Goal: Task Accomplishment & Management: Use online tool/utility

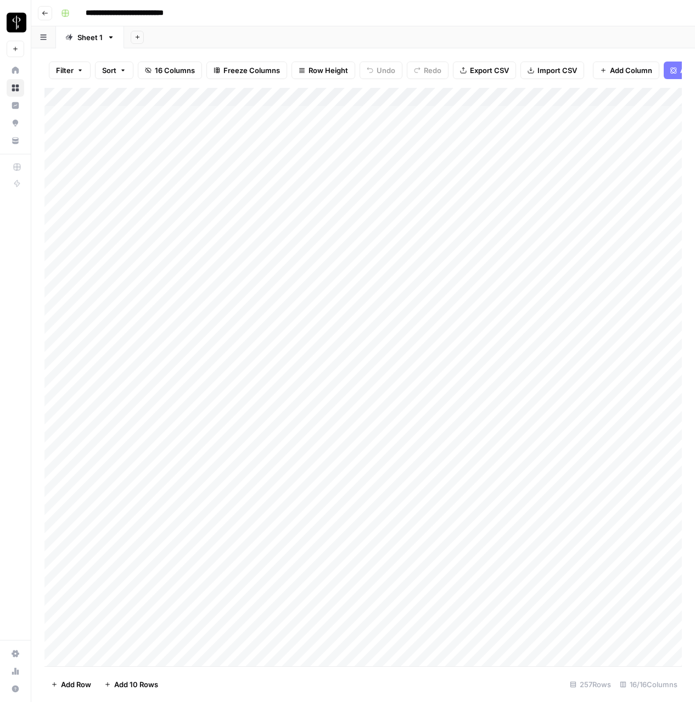
click at [46, 13] on icon "button" at bounding box center [44, 13] width 5 height 4
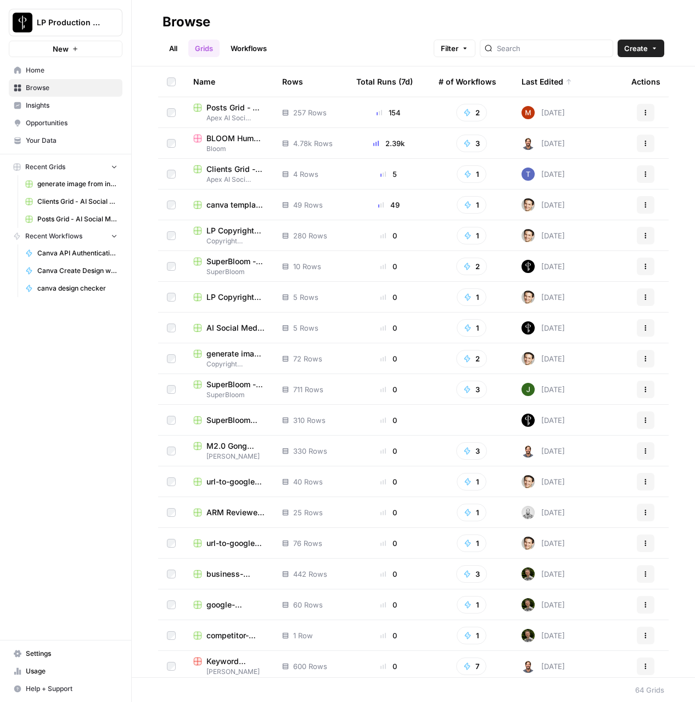
click at [60, 89] on span "Browse" at bounding box center [72, 88] width 92 height 10
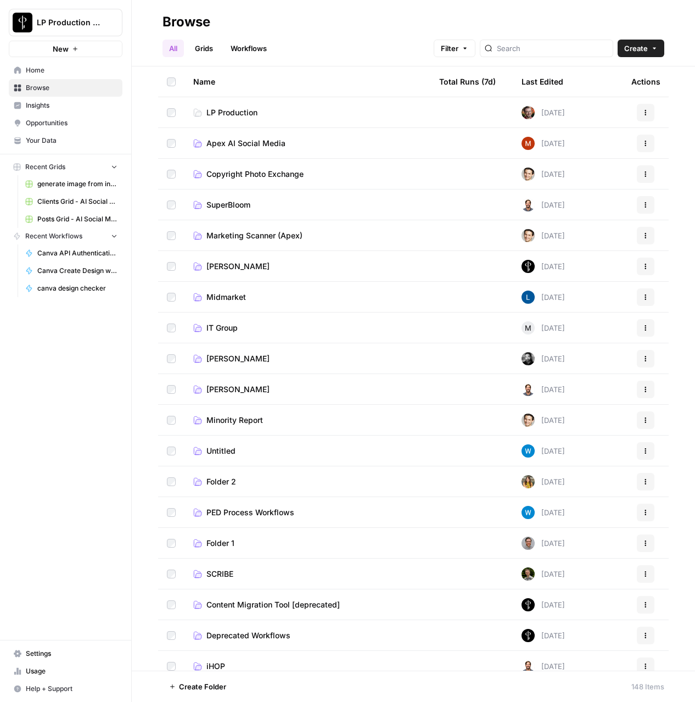
click at [227, 136] on td "Apex AI Social Media" at bounding box center [307, 143] width 246 height 30
click at [221, 140] on span "Apex AI Social Media" at bounding box center [245, 143] width 79 height 11
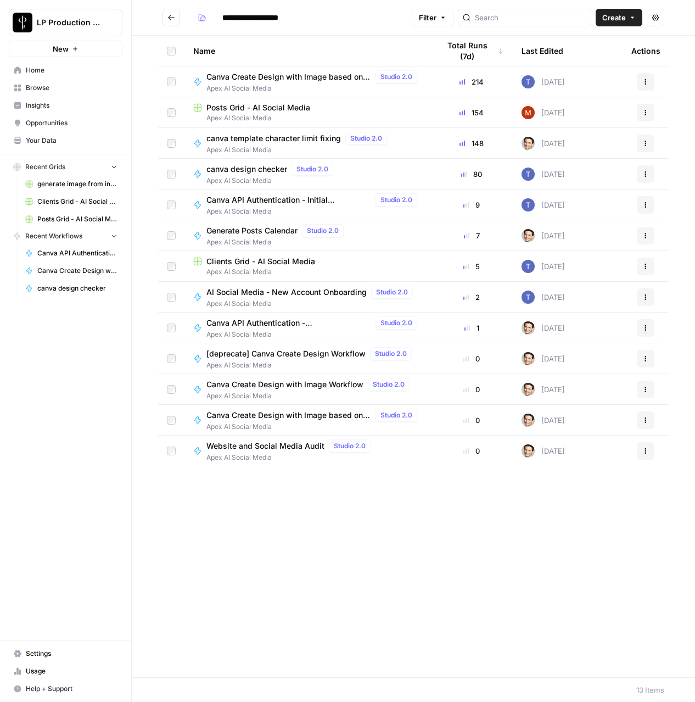
click at [247, 232] on span "Generate Posts Calendar" at bounding box center [251, 230] width 91 height 11
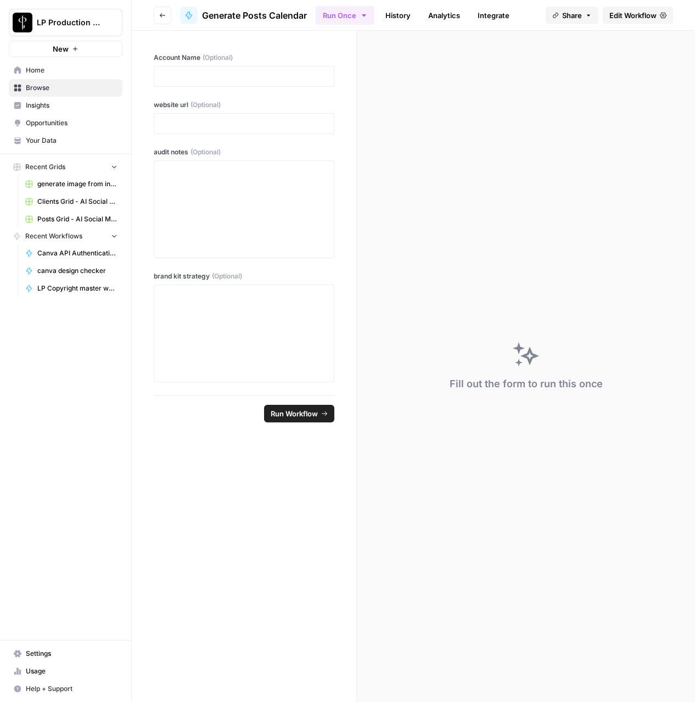
click at [406, 14] on link "History" at bounding box center [398, 16] width 38 height 18
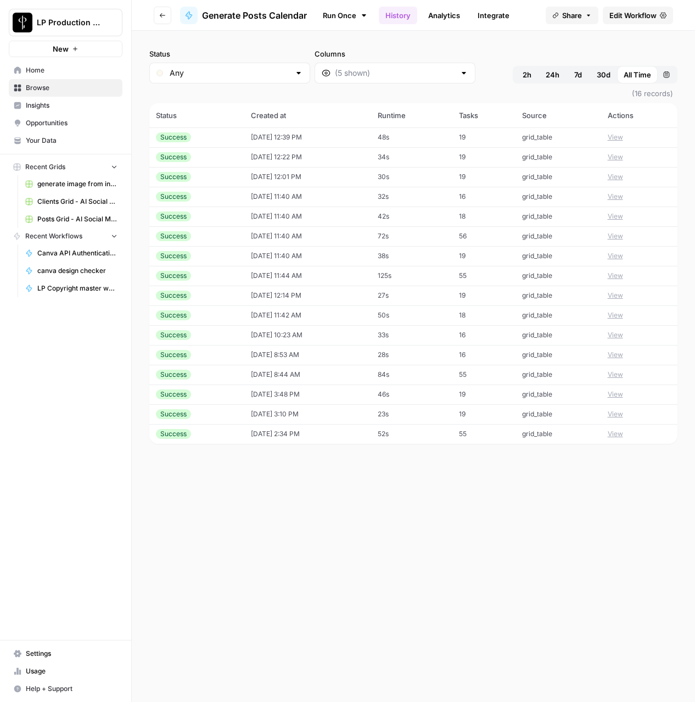
click at [628, 21] on link "Edit Workflow" at bounding box center [638, 16] width 70 height 18
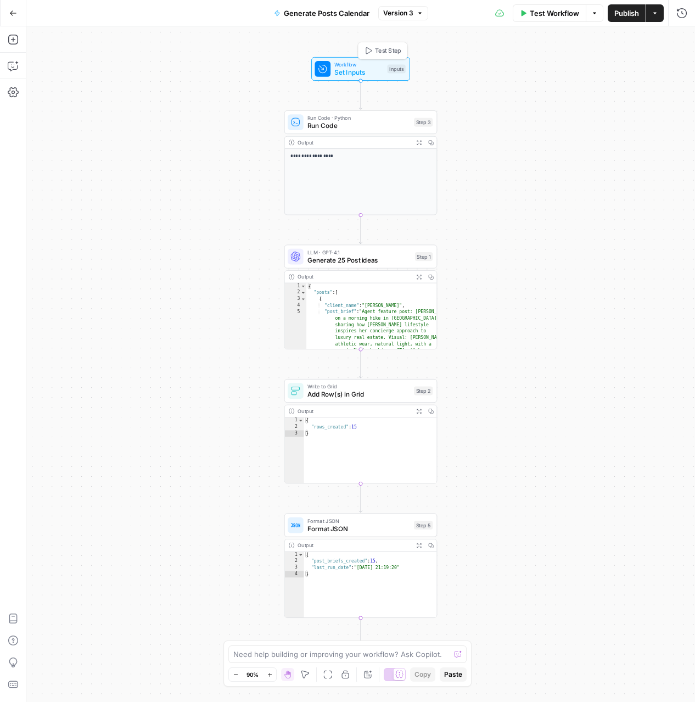
click at [382, 52] on span "Test Step" at bounding box center [388, 50] width 26 height 9
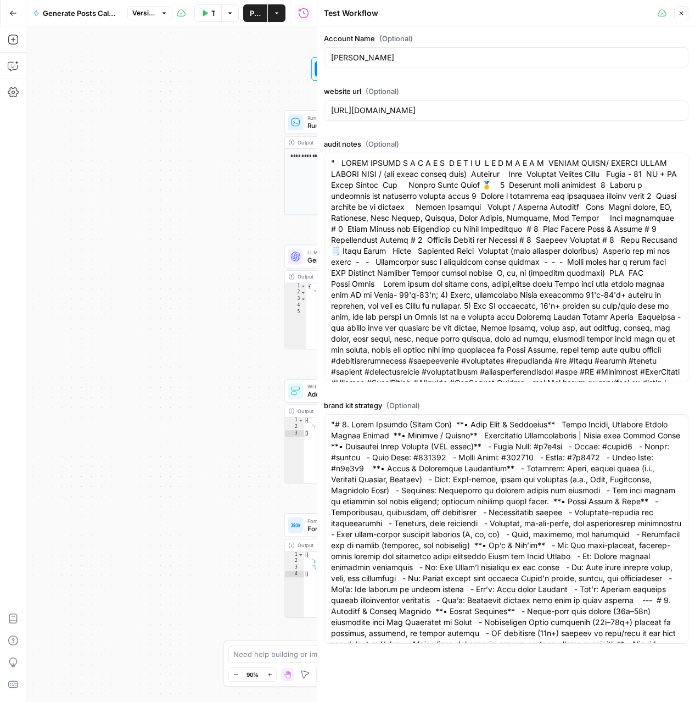
click at [681, 11] on icon "button" at bounding box center [681, 13] width 7 height 7
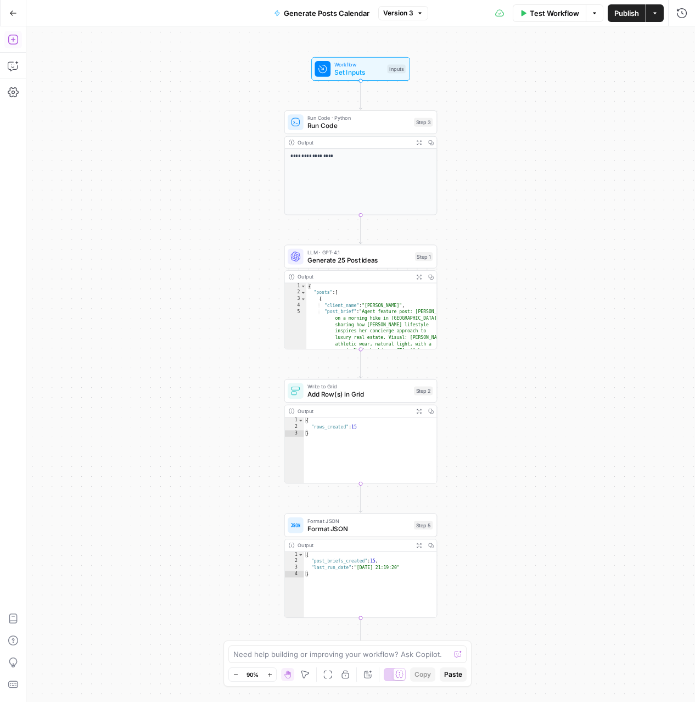
click at [9, 42] on icon "button" at bounding box center [13, 39] width 11 height 11
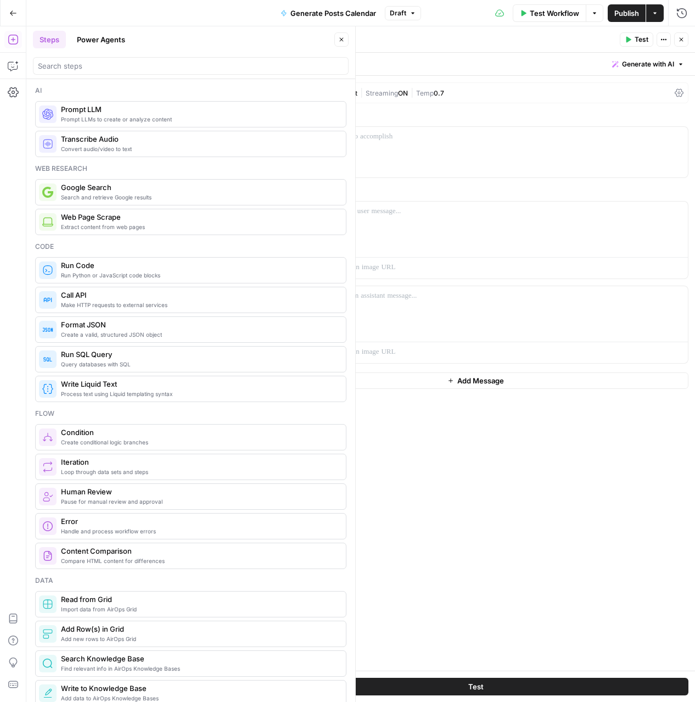
click at [213, 42] on div "Steps Power Agents" at bounding box center [182, 40] width 298 height 18
click at [341, 36] on icon "button" at bounding box center [341, 39] width 7 height 7
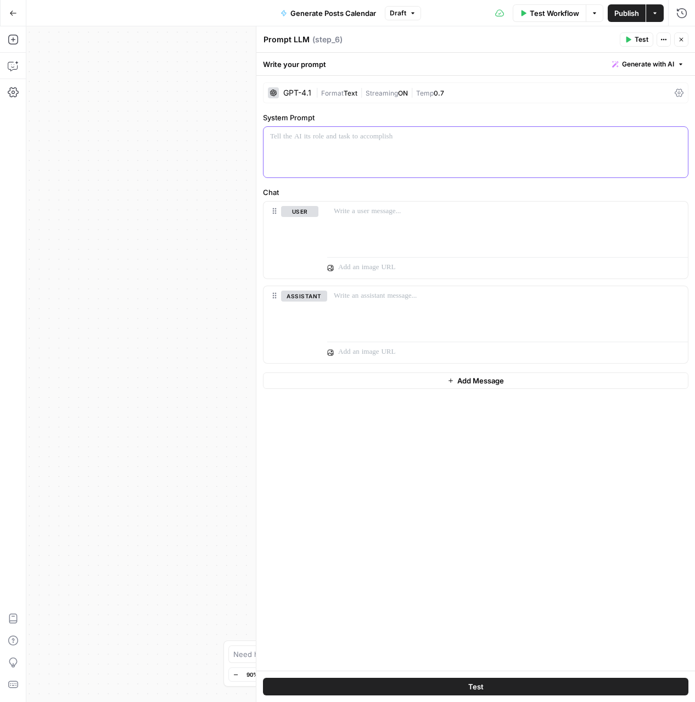
click at [350, 147] on div at bounding box center [476, 152] width 424 height 51
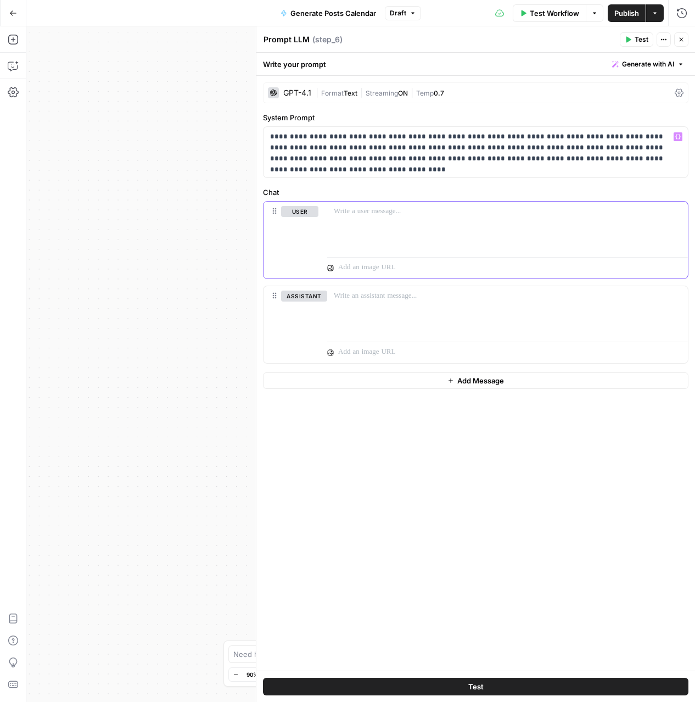
click at [372, 211] on p at bounding box center [508, 211] width 348 height 11
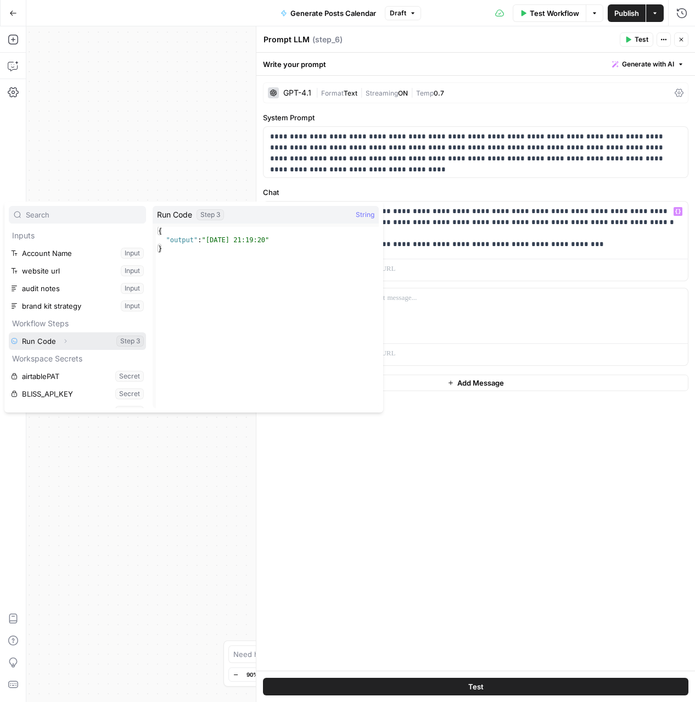
click at [66, 344] on icon "button" at bounding box center [65, 341] width 7 height 7
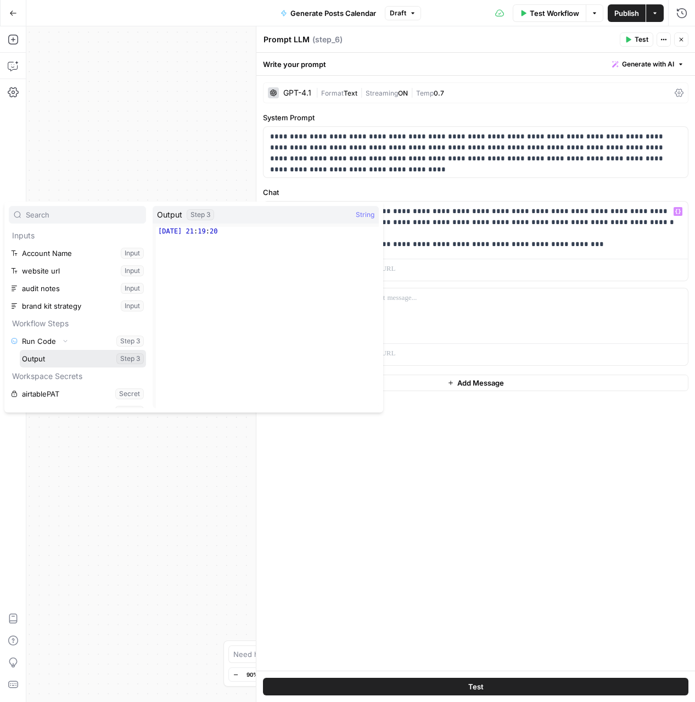
click at [44, 353] on button "Select variable Output" at bounding box center [83, 359] width 126 height 18
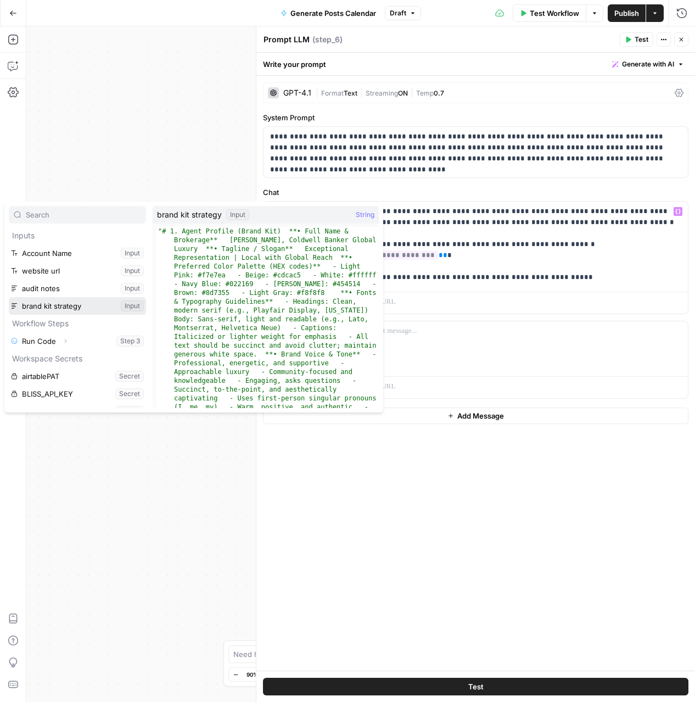
click at [9, 297] on button "Select variable brand kit strategy" at bounding box center [77, 306] width 137 height 18
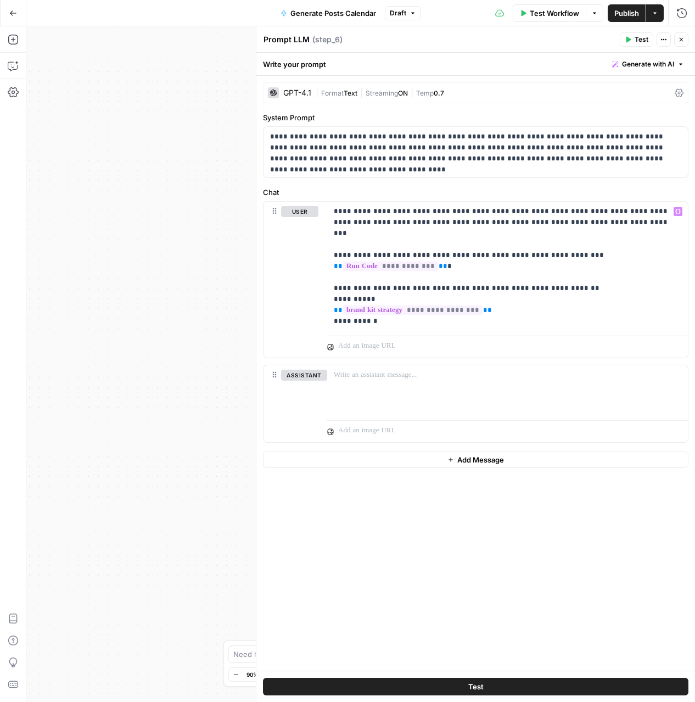
click at [387, 680] on button "Test" at bounding box center [476, 687] width 426 height 18
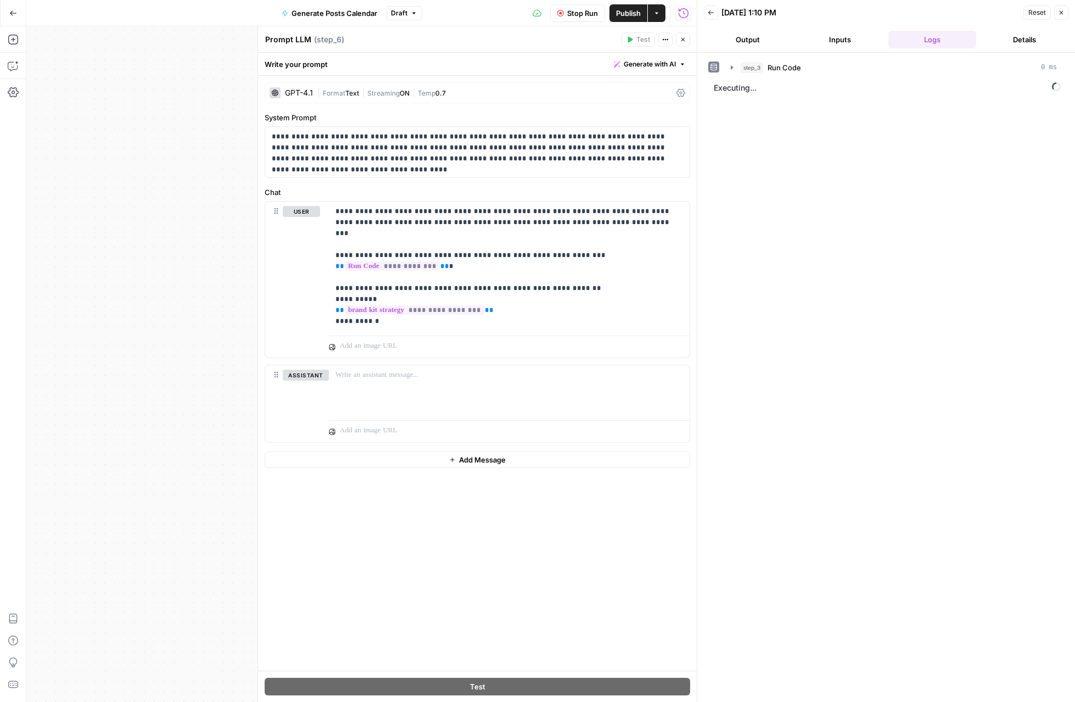
drag, startPoint x: 188, startPoint y: 329, endPoint x: 25, endPoint y: 318, distance: 163.4
click at [24, 318] on div "**********" at bounding box center [348, 363] width 697 height 675
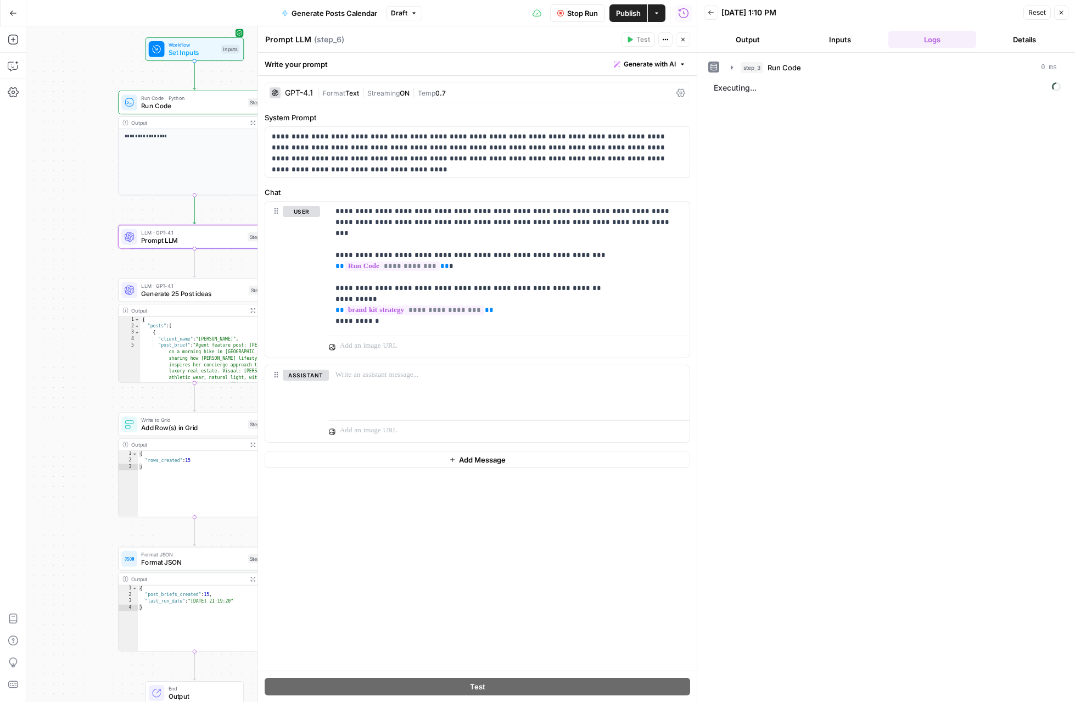
drag, startPoint x: 122, startPoint y: 282, endPoint x: 81, endPoint y: 264, distance: 44.7
click at [72, 276] on div "**********" at bounding box center [361, 363] width 670 height 675
click at [210, 33] on span "Test Step" at bounding box center [220, 31] width 26 height 9
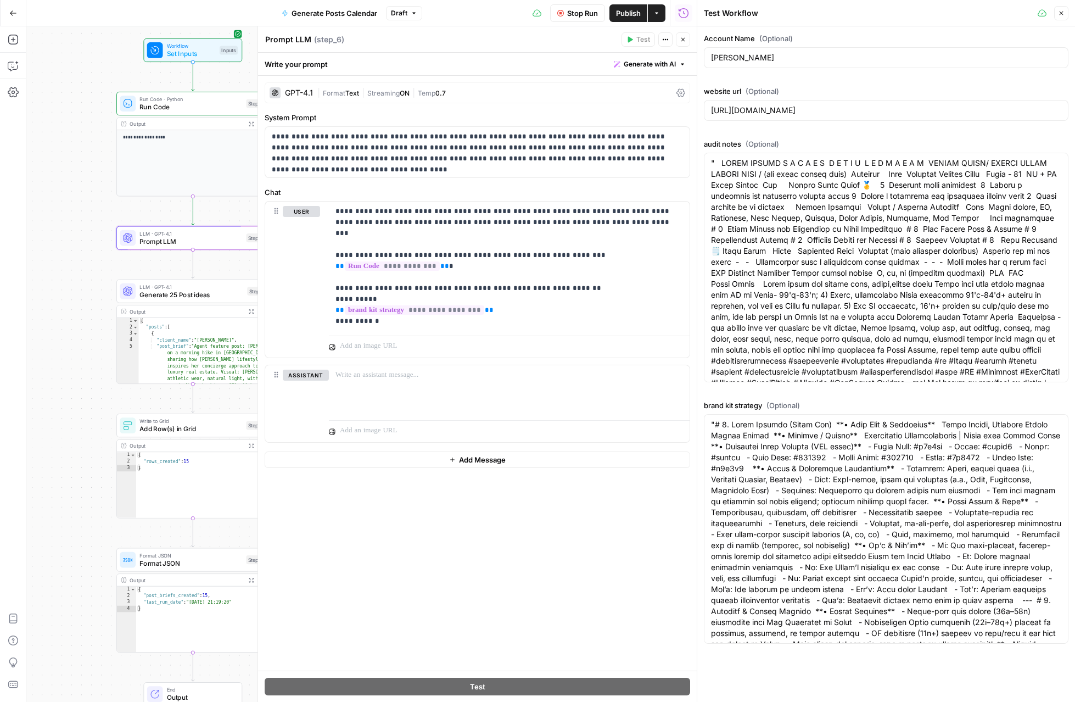
click at [695, 15] on icon "button" at bounding box center [1061, 13] width 7 height 7
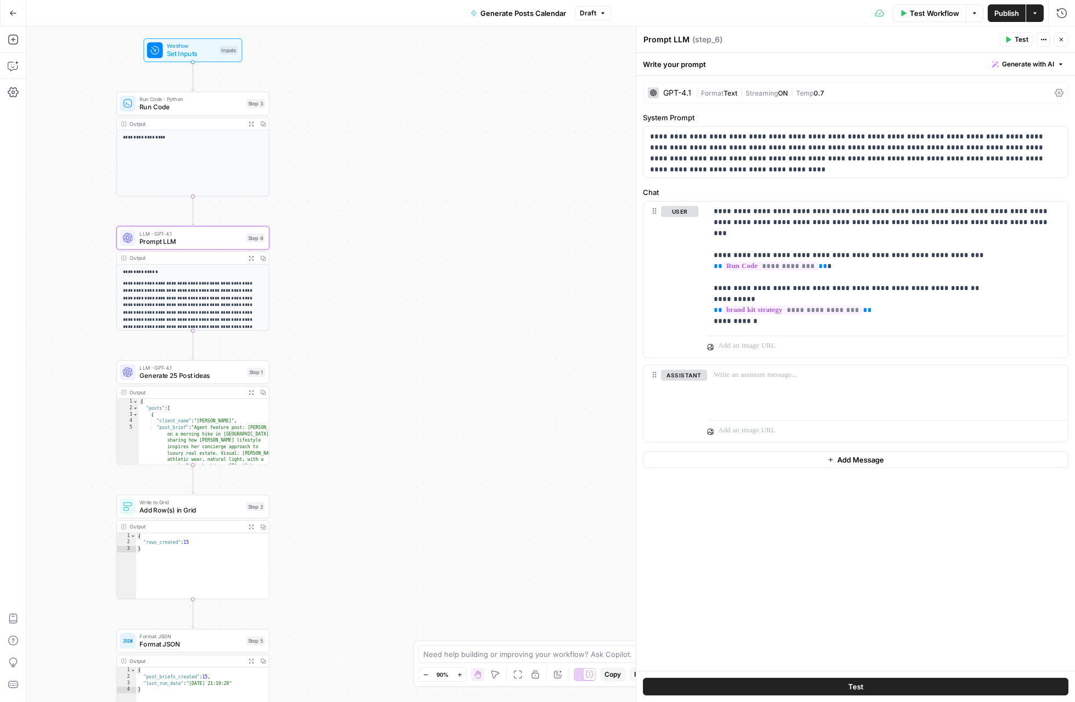
click at [250, 256] on icon "button" at bounding box center [251, 258] width 4 height 4
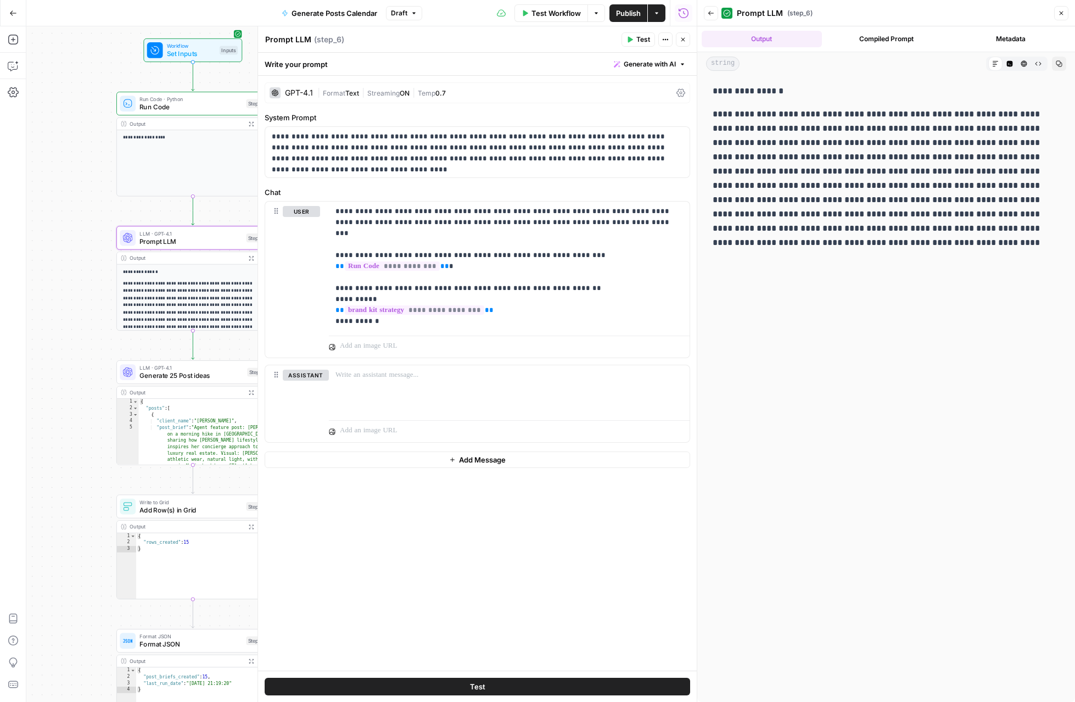
click at [684, 43] on button "Close" at bounding box center [683, 39] width 14 height 14
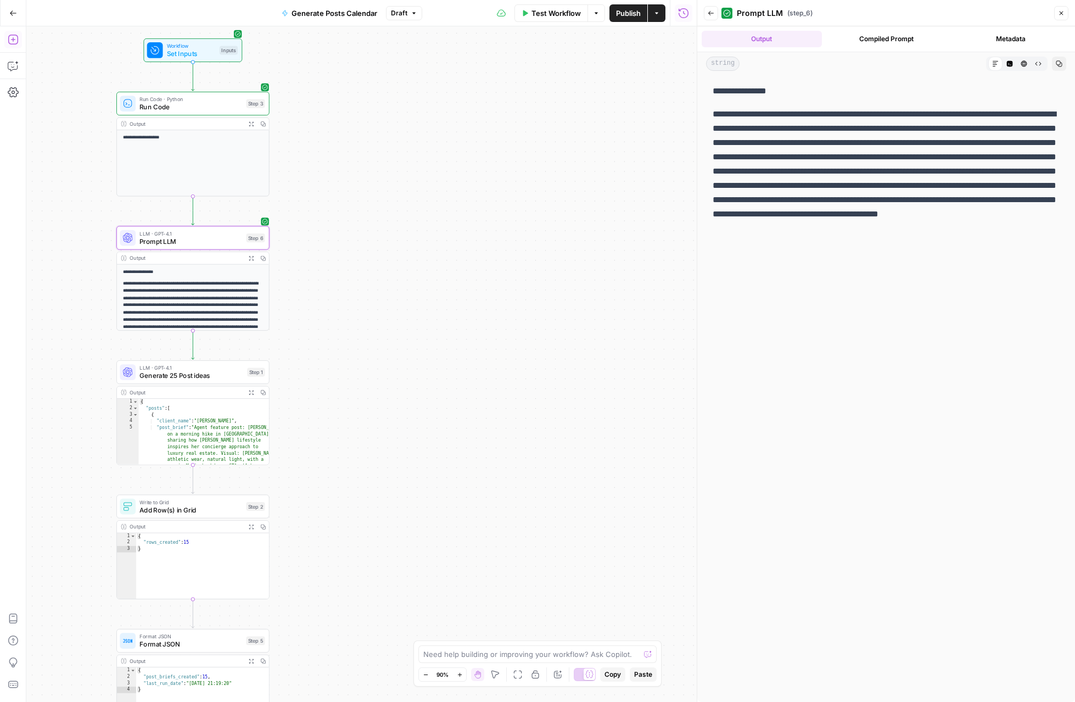
click at [8, 38] on icon "button" at bounding box center [13, 39] width 11 height 11
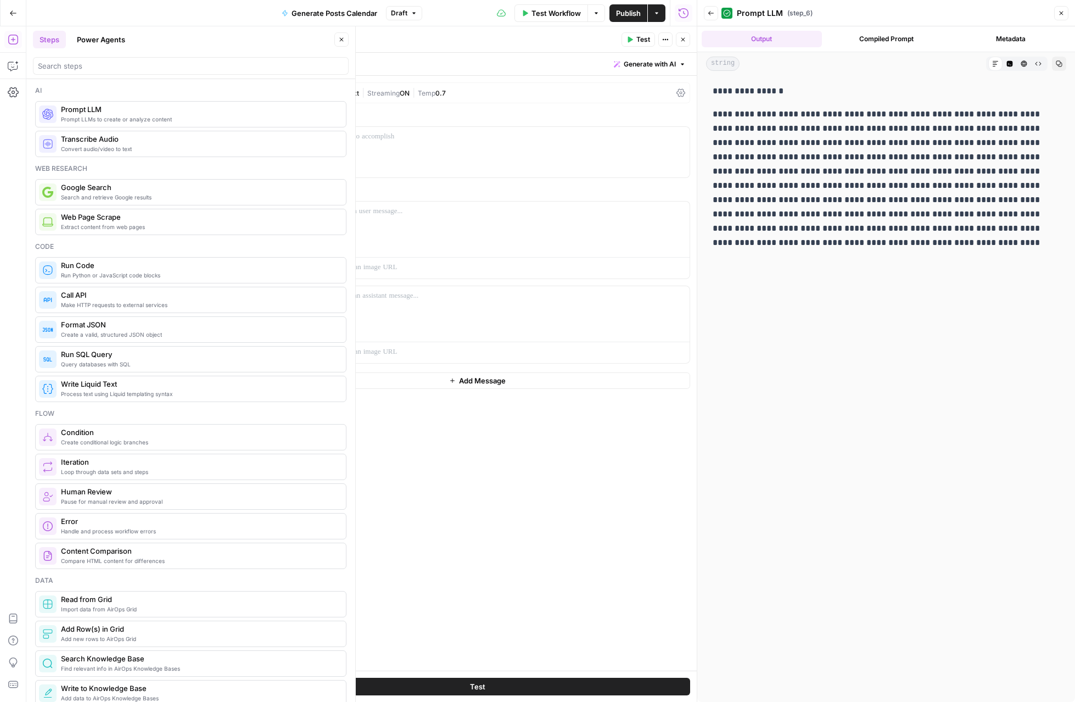
click at [531, 69] on div "Write your prompt Generate with AI" at bounding box center [477, 64] width 439 height 23
click at [508, 94] on div "| Format Text | Streaming ON | Temp 0.7" at bounding box center [494, 93] width 355 height 10
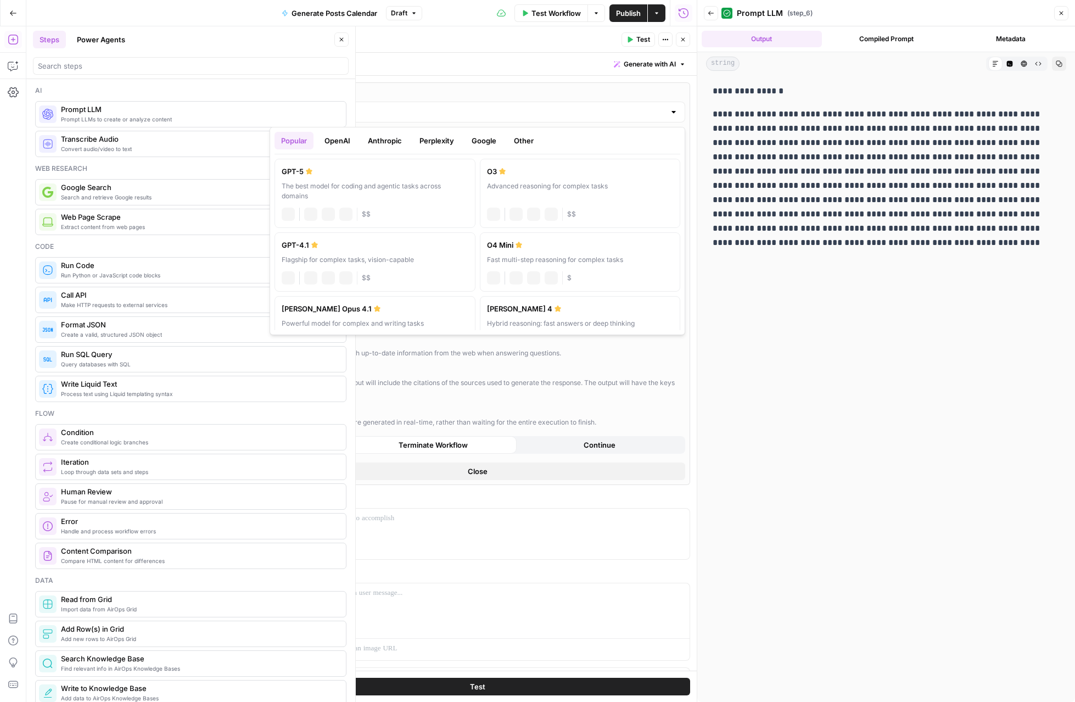
click at [463, 115] on input "GPT-4.1" at bounding box center [477, 112] width 375 height 11
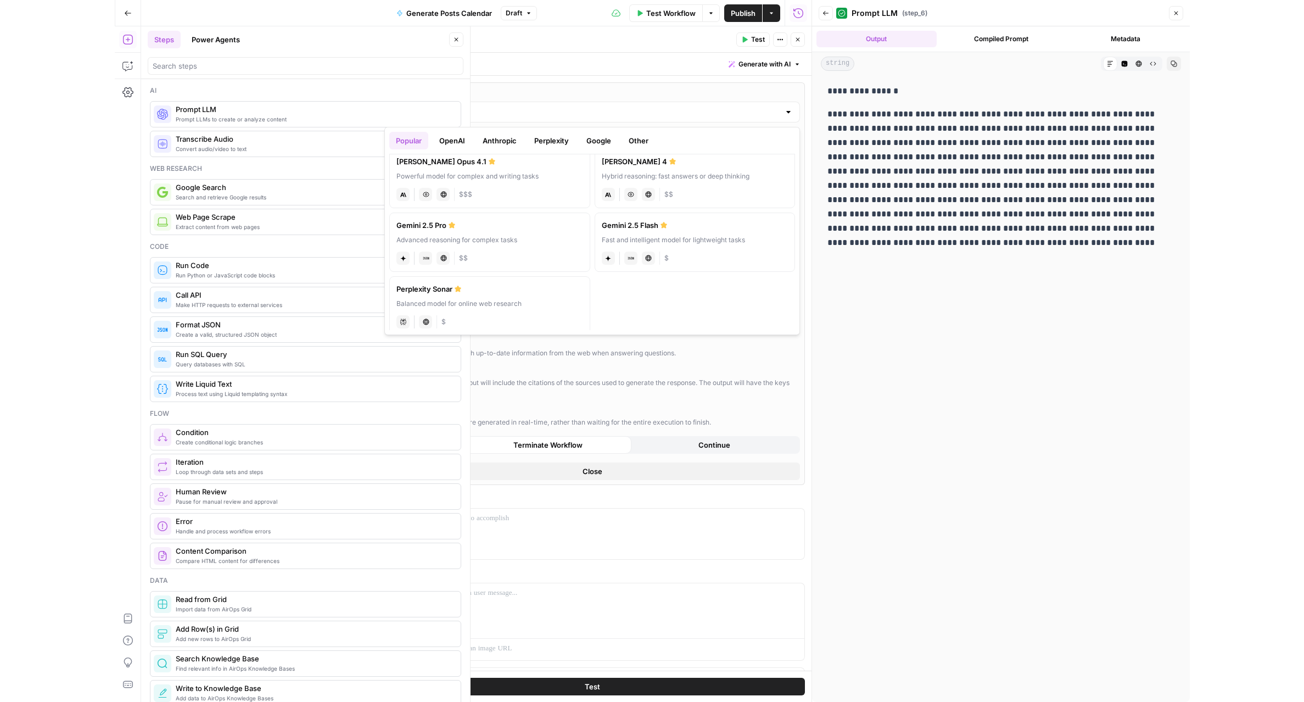
scroll to position [157, 0]
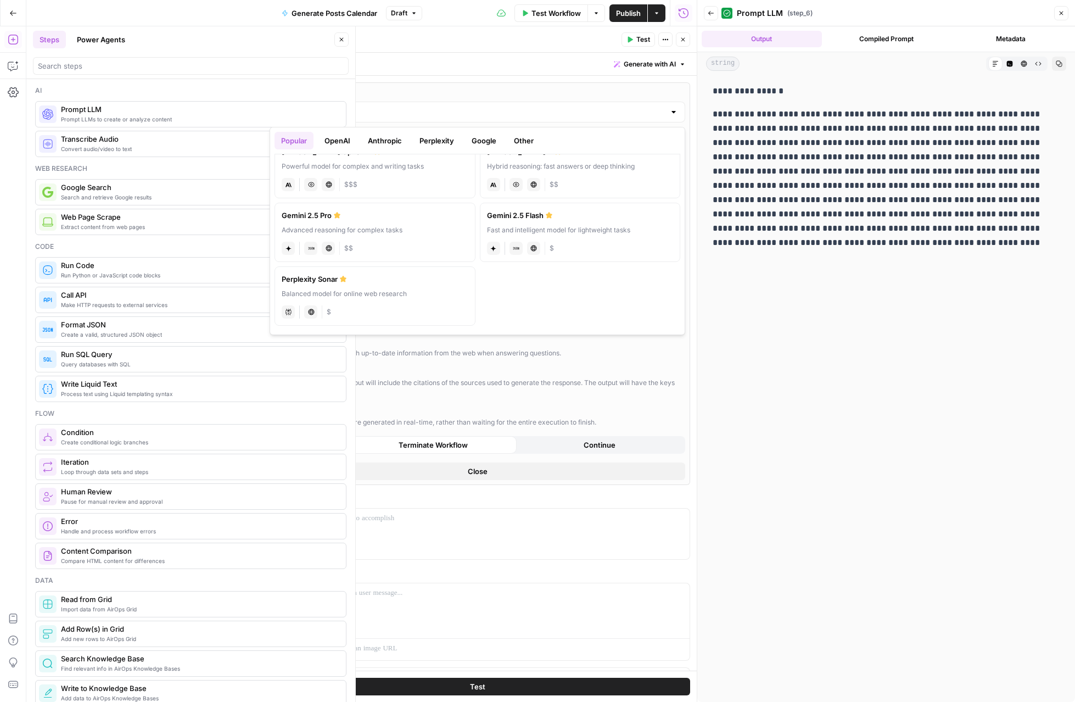
click at [418, 276] on div "Perplexity Sonar" at bounding box center [375, 278] width 187 height 11
type input "Perplexity Sonar"
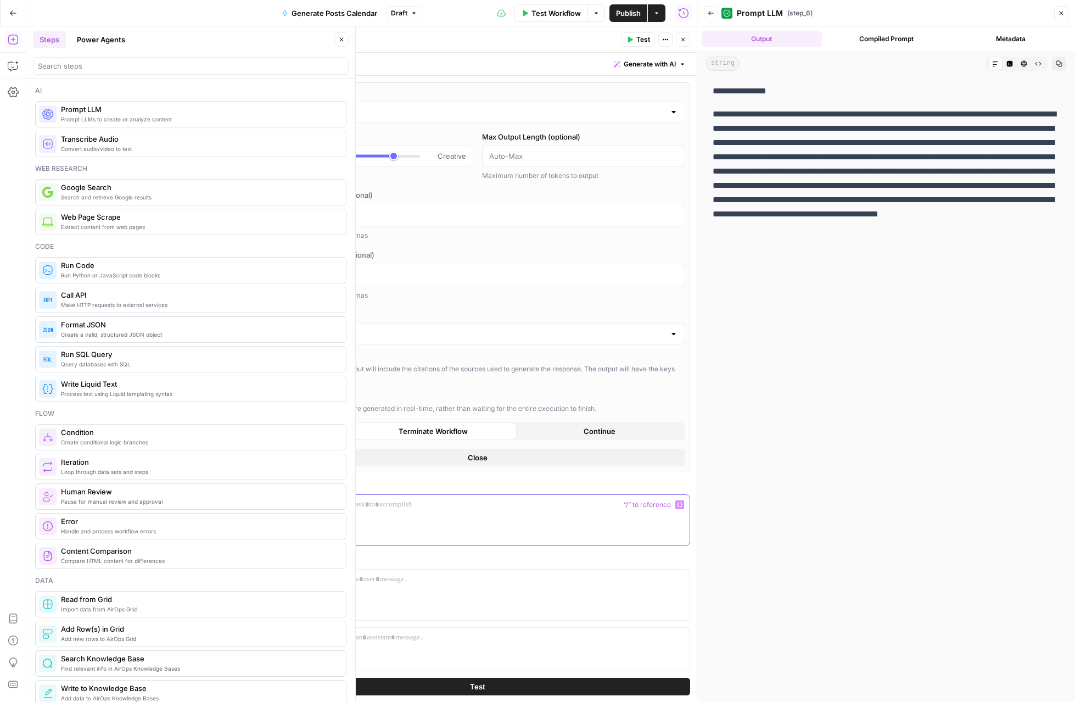
click at [314, 505] on p at bounding box center [477, 504] width 411 height 11
click at [526, 578] on p at bounding box center [509, 579] width 348 height 11
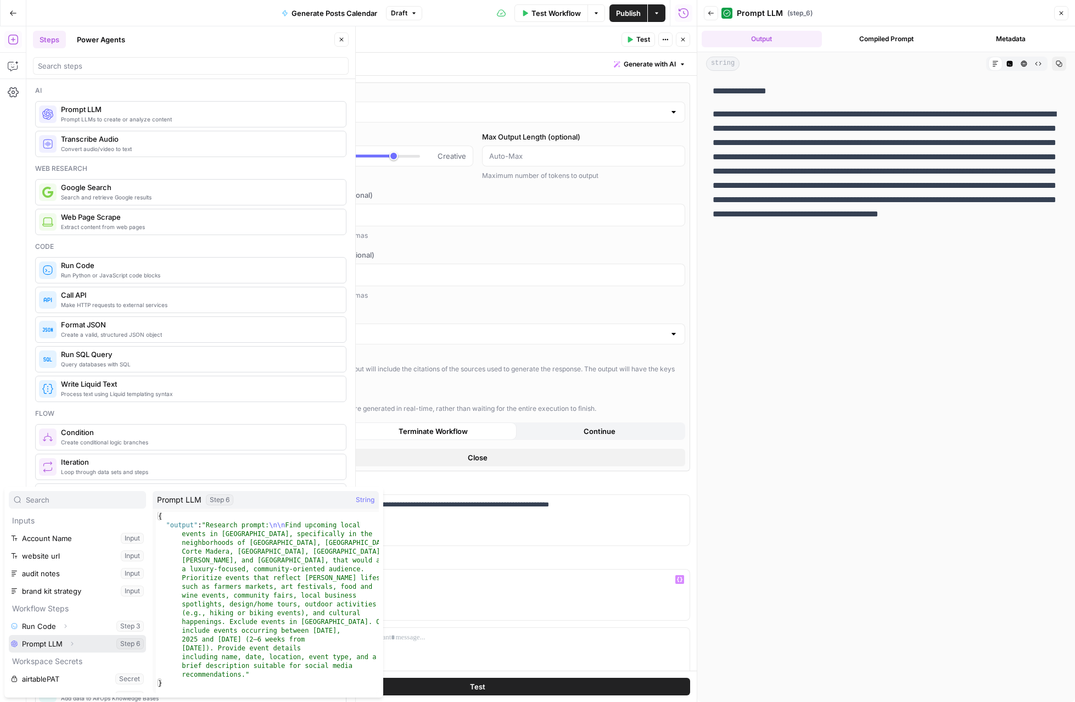
click at [68, 646] on button "Expand" at bounding box center [72, 643] width 14 height 14
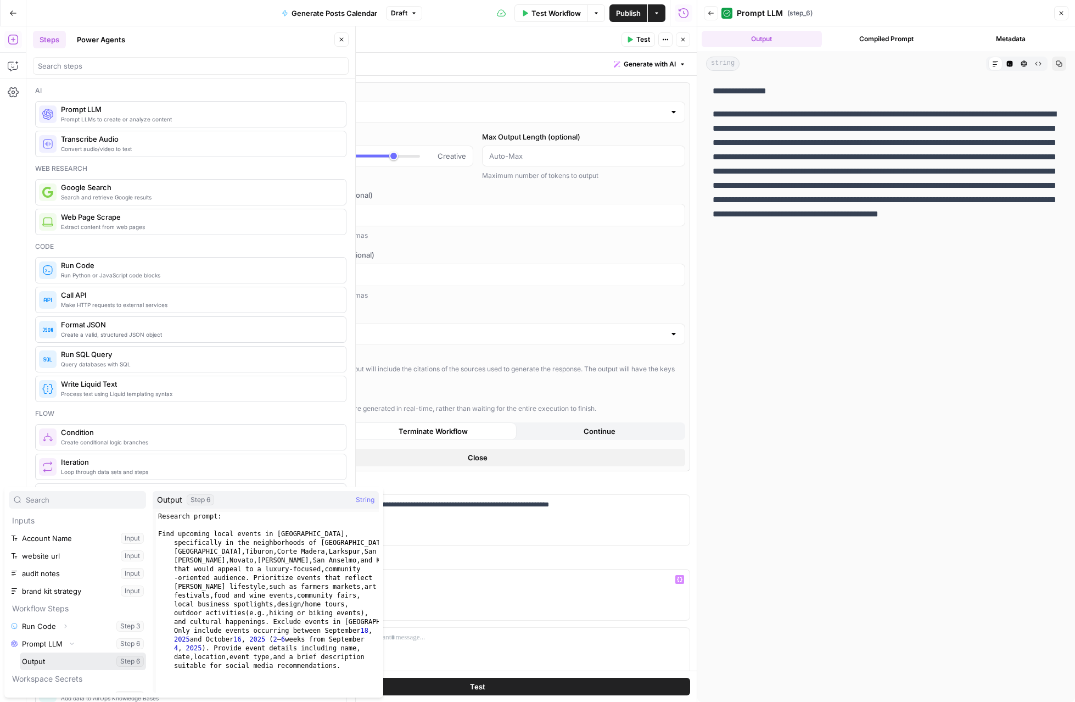
click at [36, 661] on button "Select variable Output" at bounding box center [83, 661] width 126 height 18
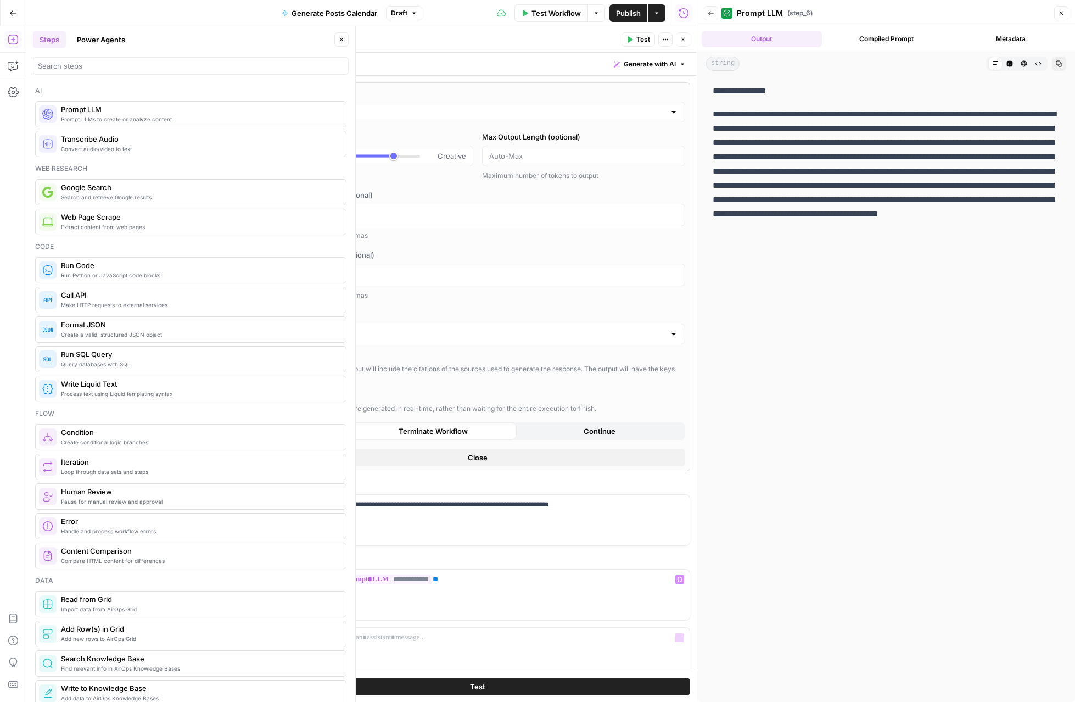
drag, startPoint x: 457, startPoint y: 690, endPoint x: 427, endPoint y: 550, distance: 143.1
click at [427, 559] on body "**********" at bounding box center [537, 351] width 1075 height 702
click at [395, 331] on input "Search Recency" at bounding box center [471, 333] width 388 height 11
click at [390, 364] on span "Last Month" at bounding box center [475, 361] width 393 height 11
type input "Last Month"
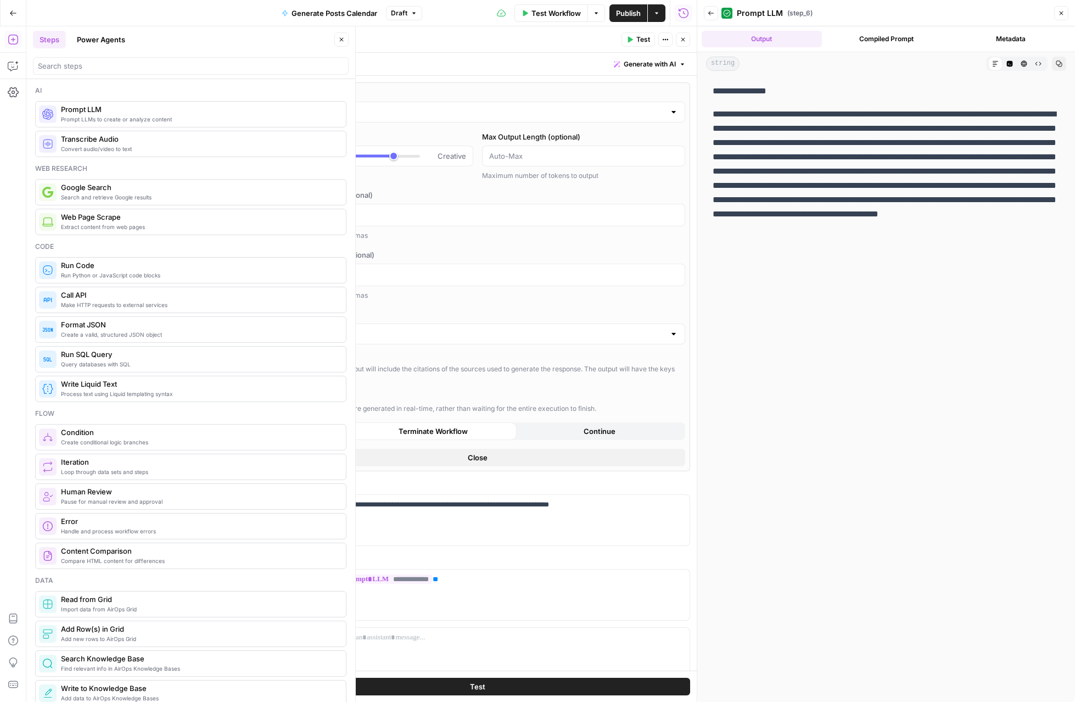
click at [520, 688] on button "Test" at bounding box center [478, 687] width 426 height 18
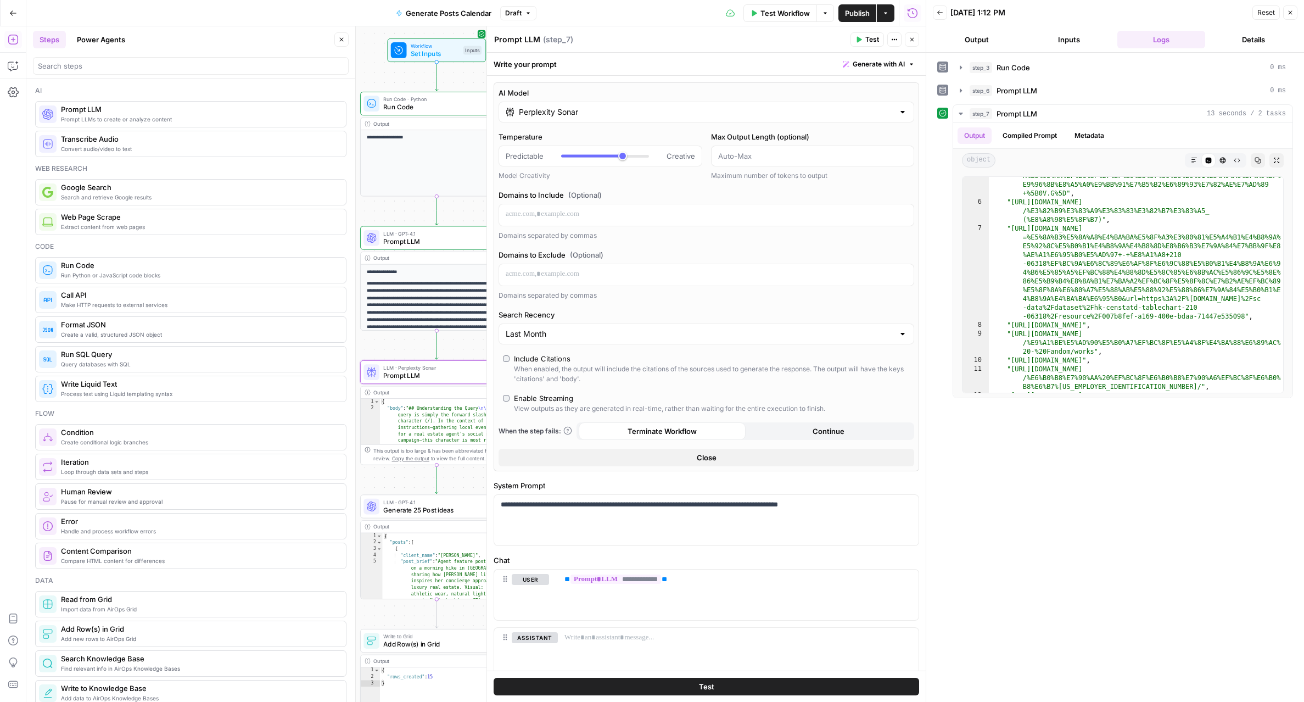
scroll to position [427, 0]
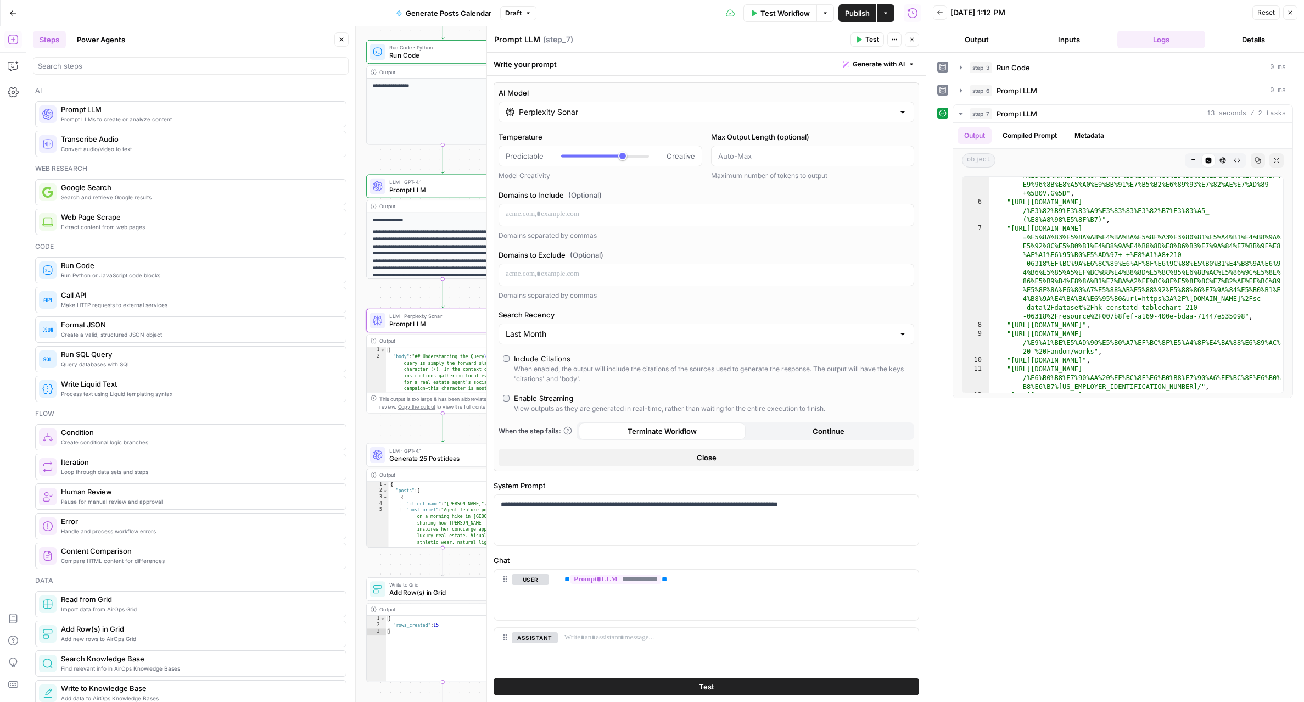
drag, startPoint x: 399, startPoint y: 350, endPoint x: 405, endPoint y: 299, distance: 52.0
click at [405, 299] on div "**********" at bounding box center [475, 363] width 899 height 675
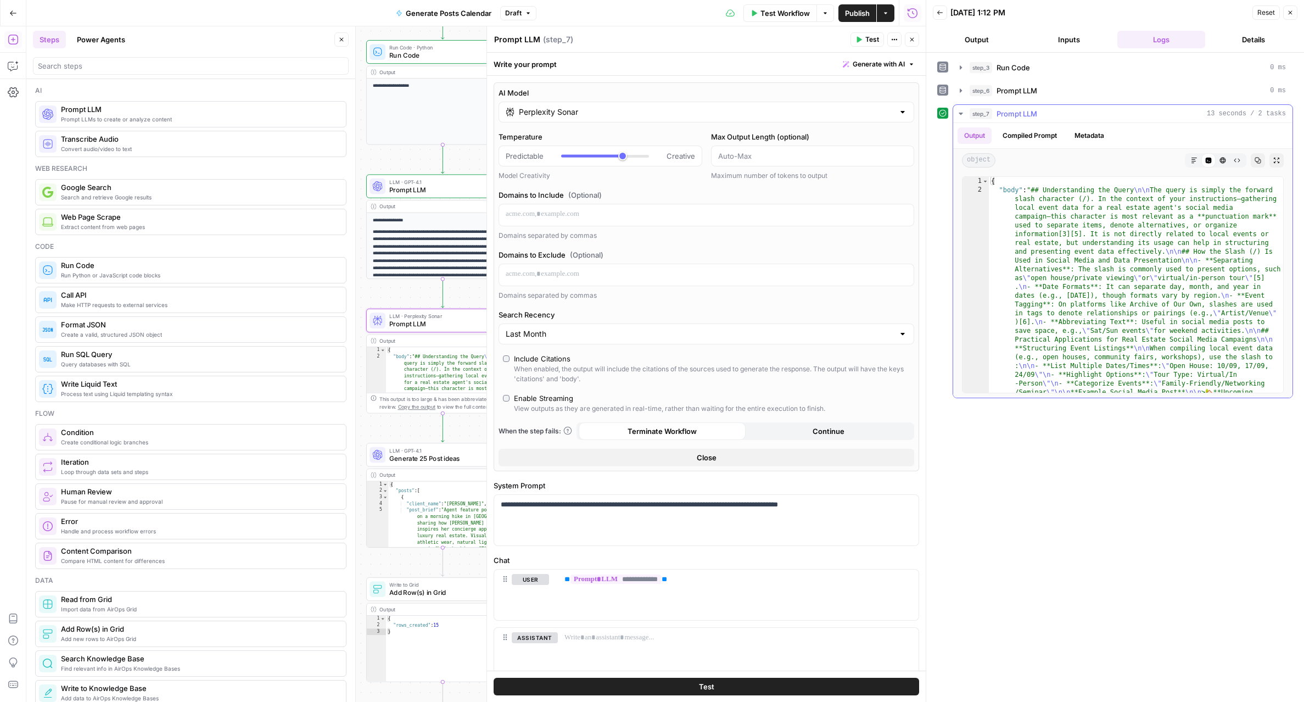
scroll to position [0, 0]
click at [695, 137] on button "Compiled Prompt" at bounding box center [1030, 135] width 68 height 16
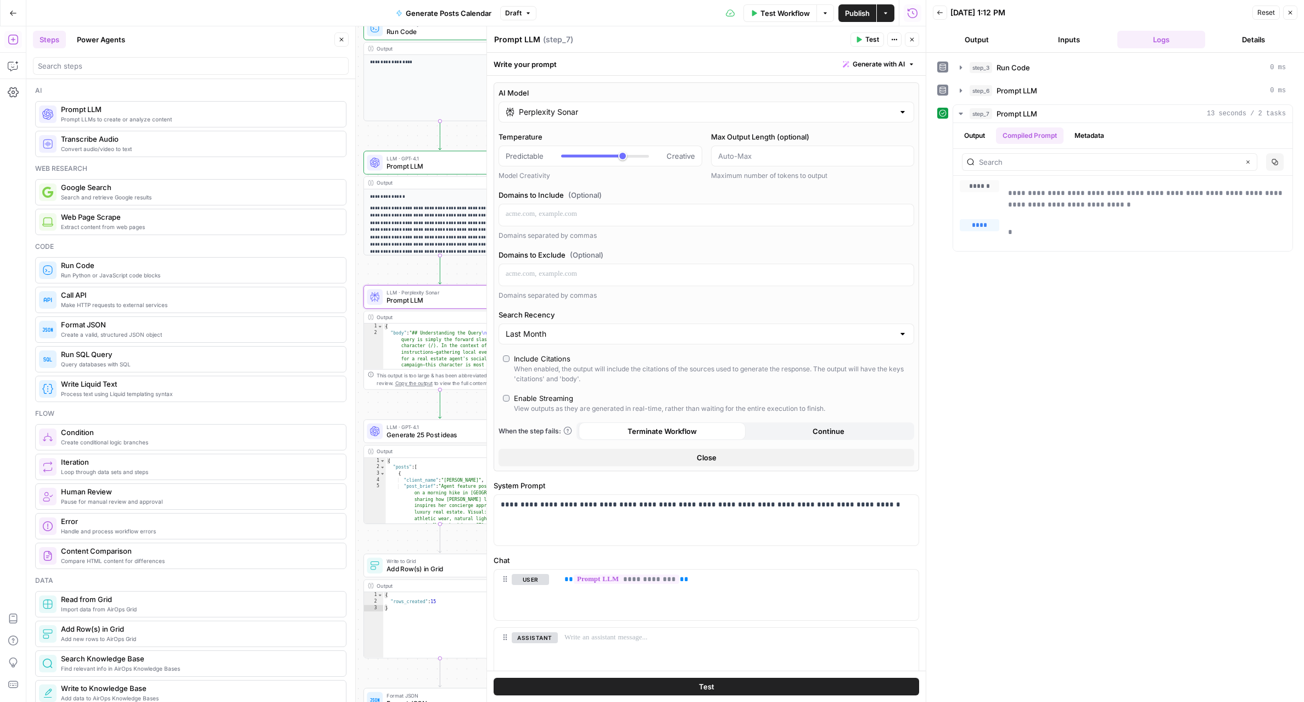
drag, startPoint x: 471, startPoint y: 286, endPoint x: 468, endPoint y: 262, distance: 23.8
click at [468, 262] on div "**********" at bounding box center [475, 363] width 899 height 675
click at [695, 576] on p "**********" at bounding box center [738, 579] width 348 height 11
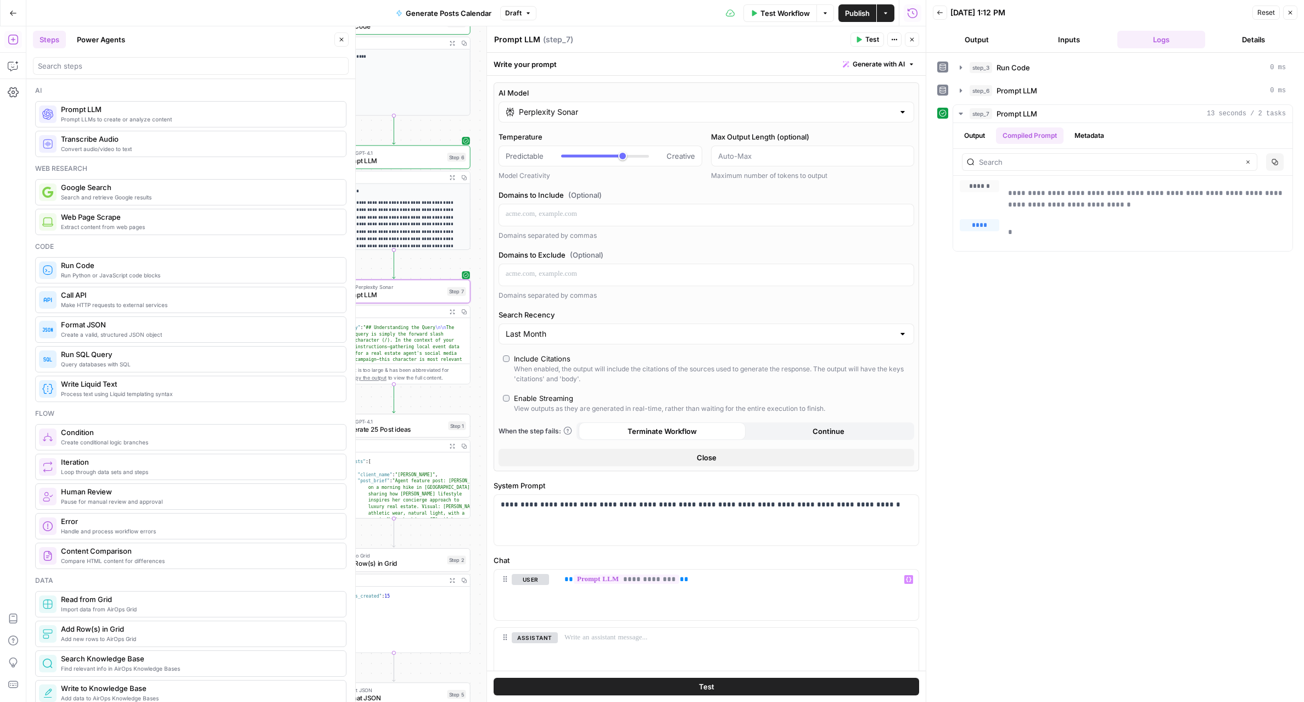
drag, startPoint x: 410, startPoint y: 131, endPoint x: 355, endPoint y: 124, distance: 55.3
click at [355, 124] on body "**********" at bounding box center [652, 351] width 1304 height 702
click at [441, 140] on span "Test" at bounding box center [443, 137] width 12 height 9
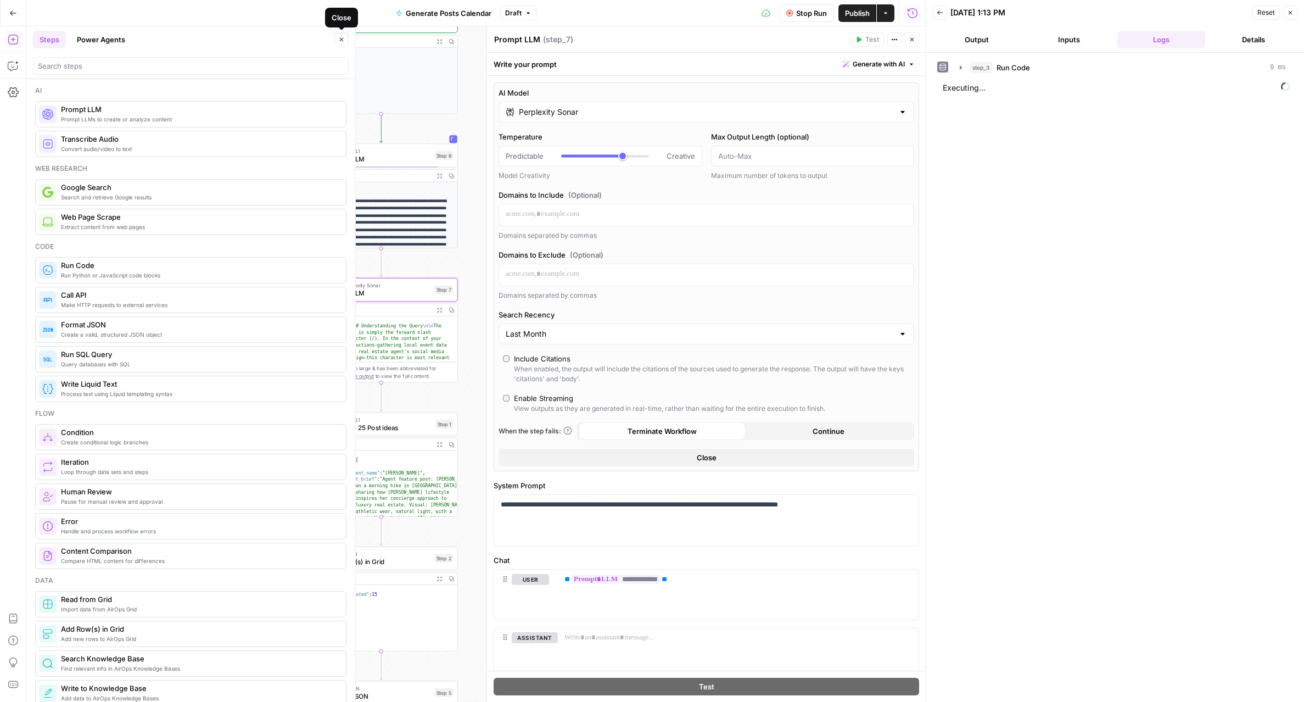
click at [339, 40] on icon "button" at bounding box center [341, 39] width 7 height 7
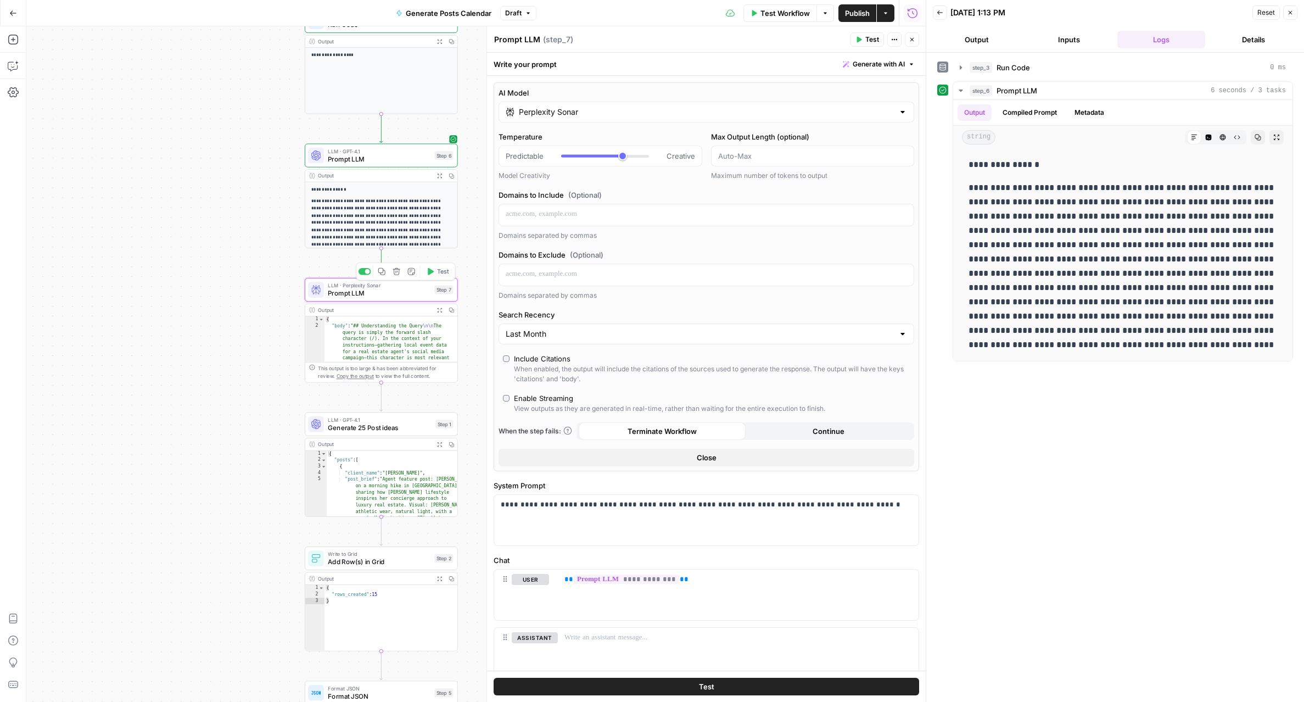
click at [439, 276] on button "Test" at bounding box center [437, 271] width 31 height 13
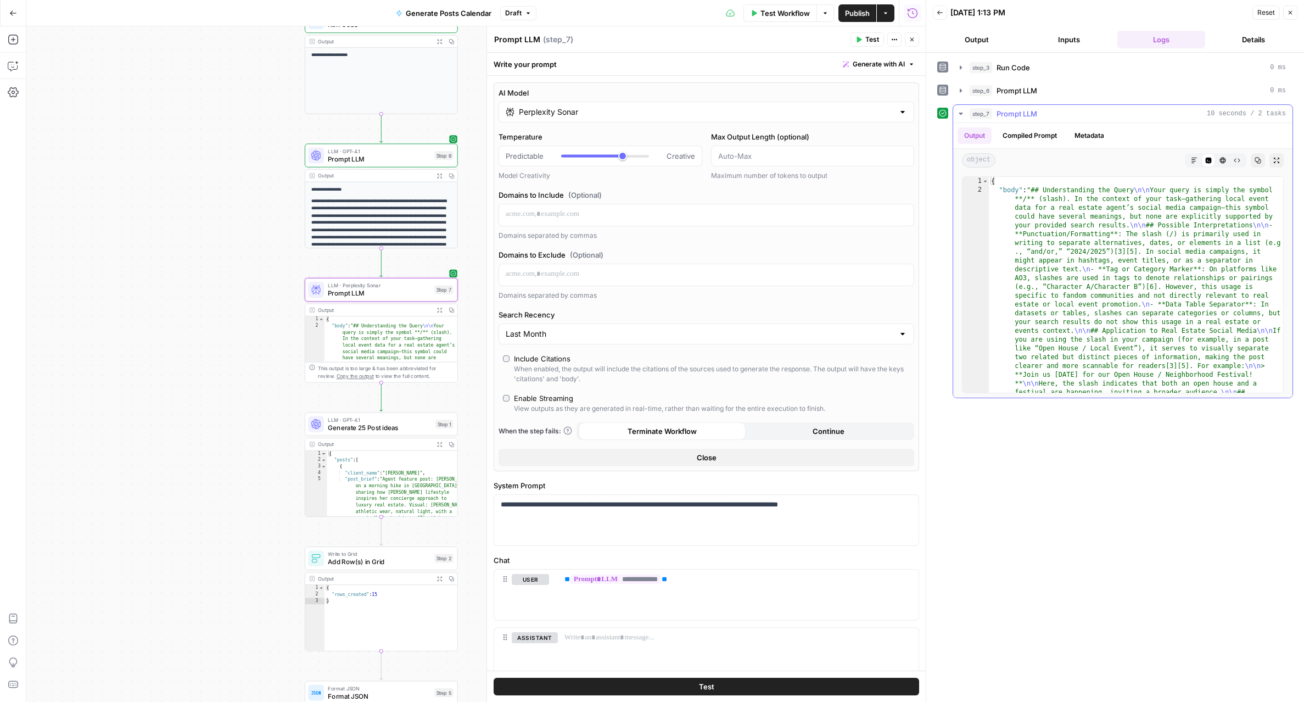
click at [695, 133] on button "Compiled Prompt" at bounding box center [1030, 135] width 68 height 16
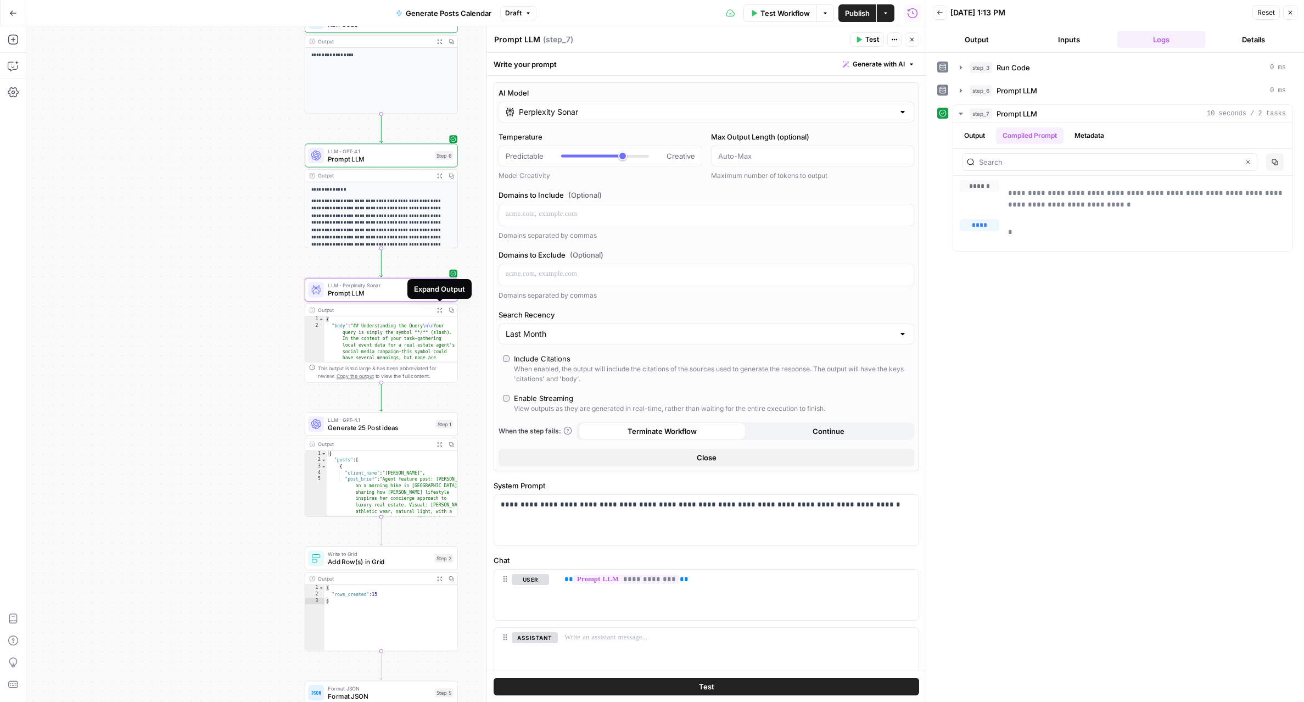
click at [437, 310] on icon "button" at bounding box center [438, 309] width 5 height 5
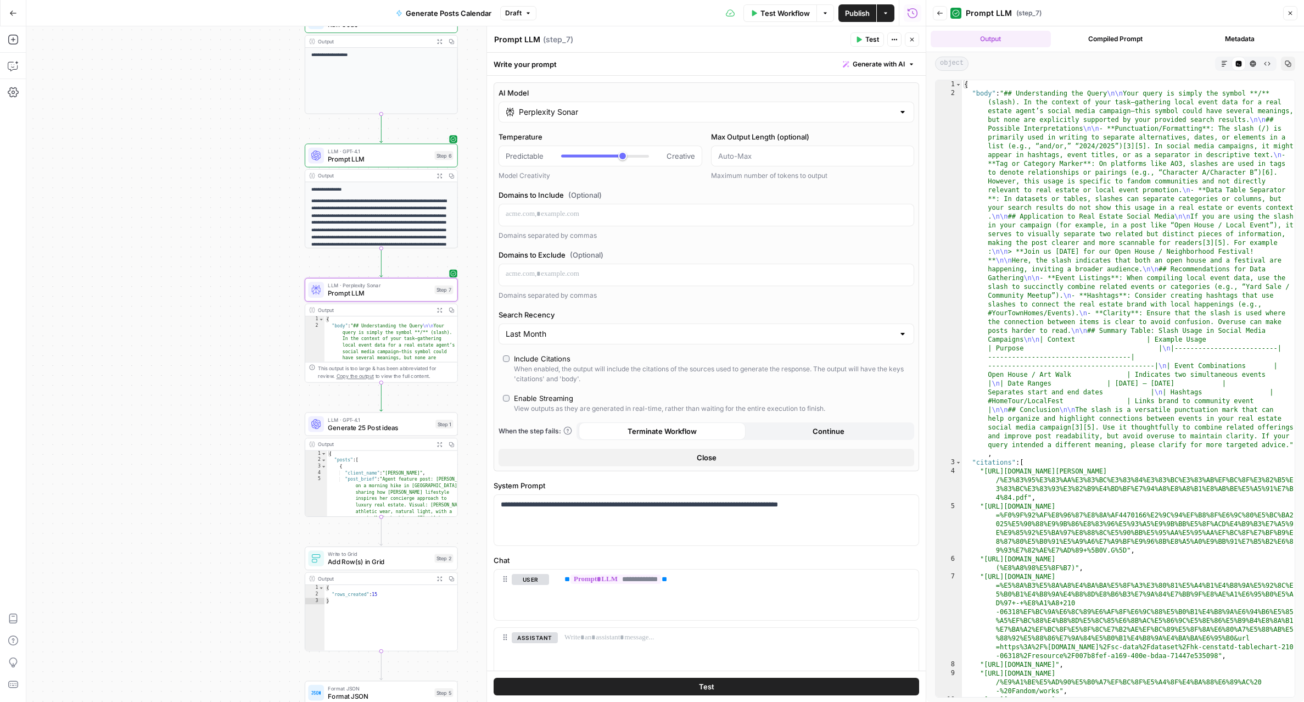
click at [437, 310] on icon "button" at bounding box center [438, 309] width 5 height 5
click at [439, 173] on icon "button" at bounding box center [438, 175] width 5 height 5
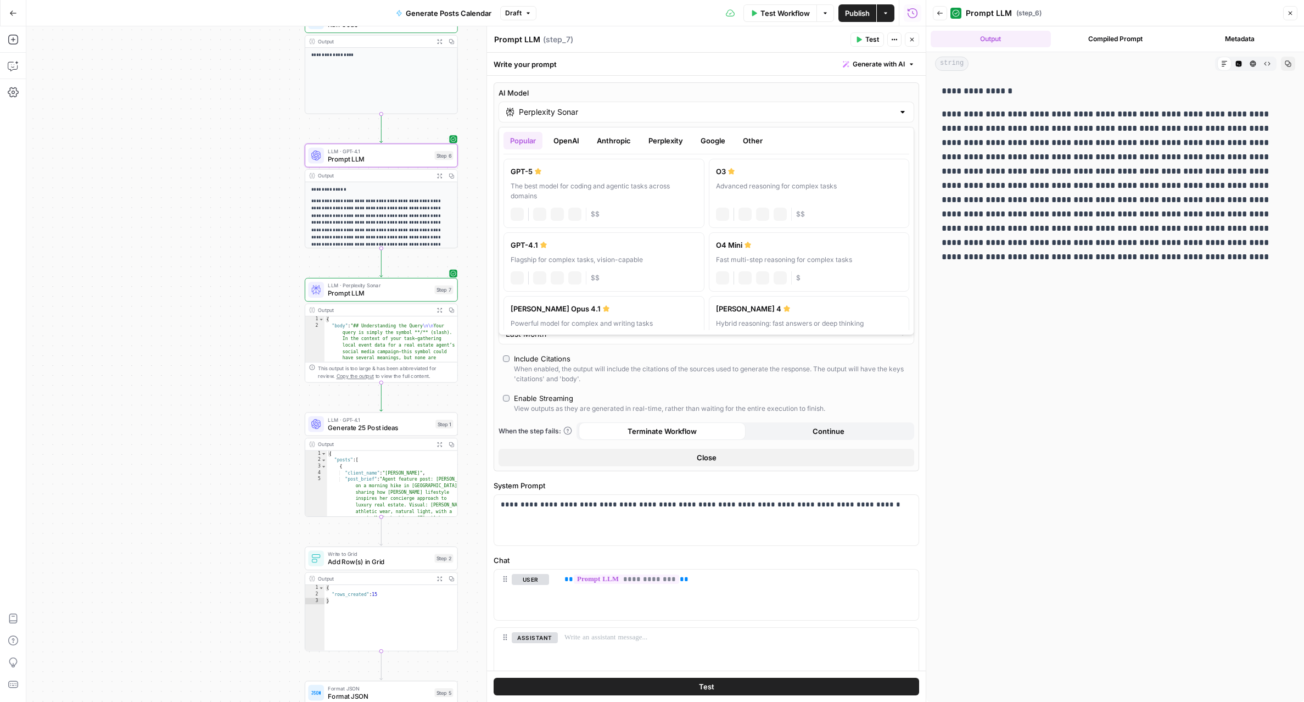
click at [563, 116] on input "Perplexity Sonar" at bounding box center [706, 112] width 375 height 11
click at [548, 188] on div "JSON Mode" at bounding box center [557, 192] width 41 height 11
click at [522, 186] on div "The best model for coding and agentic tasks across domains" at bounding box center [604, 191] width 187 height 20
type input "GPT-5"
